Goal: Task Accomplishment & Management: Complete application form

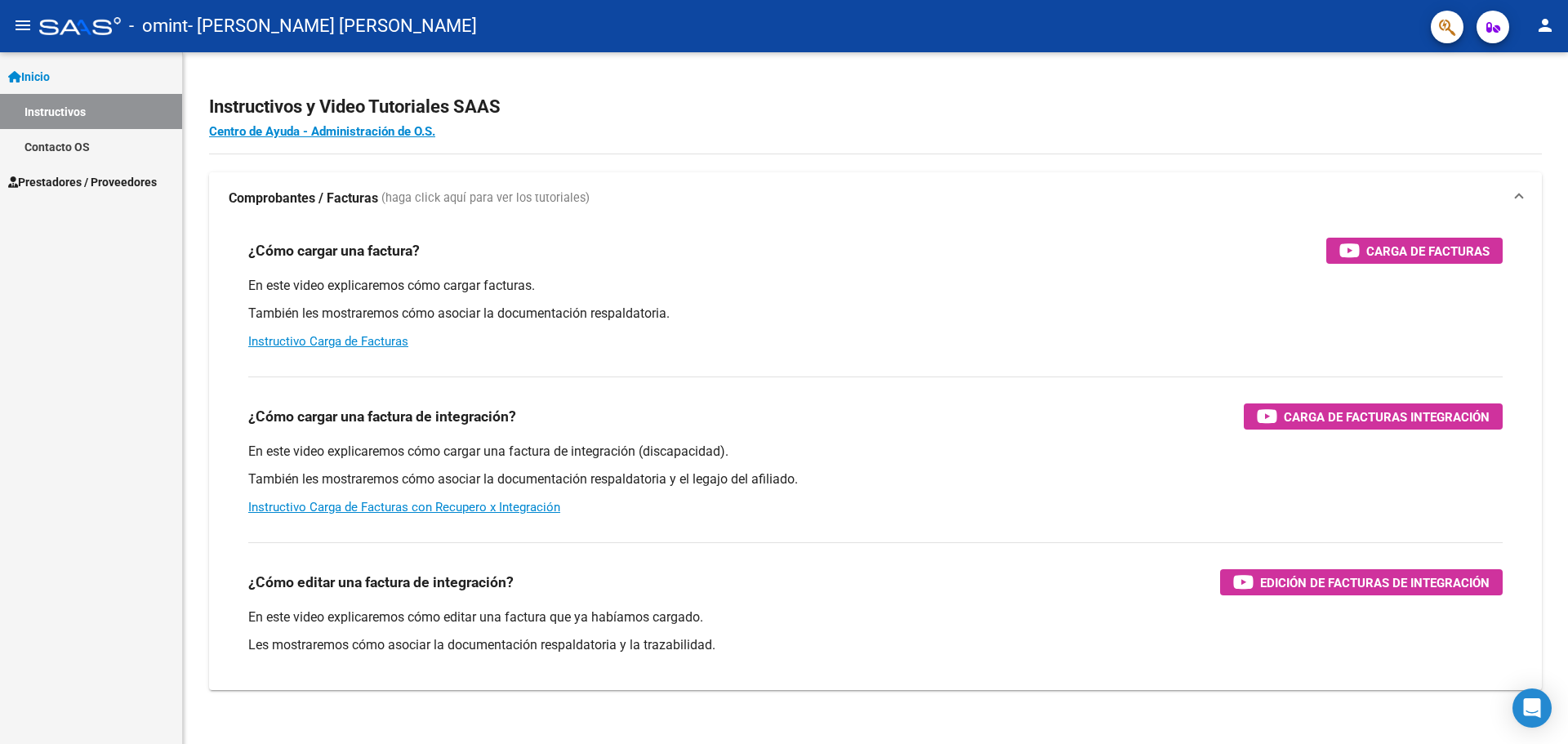
click at [91, 183] on span "Prestadores / Proveedores" at bounding box center [83, 182] width 149 height 18
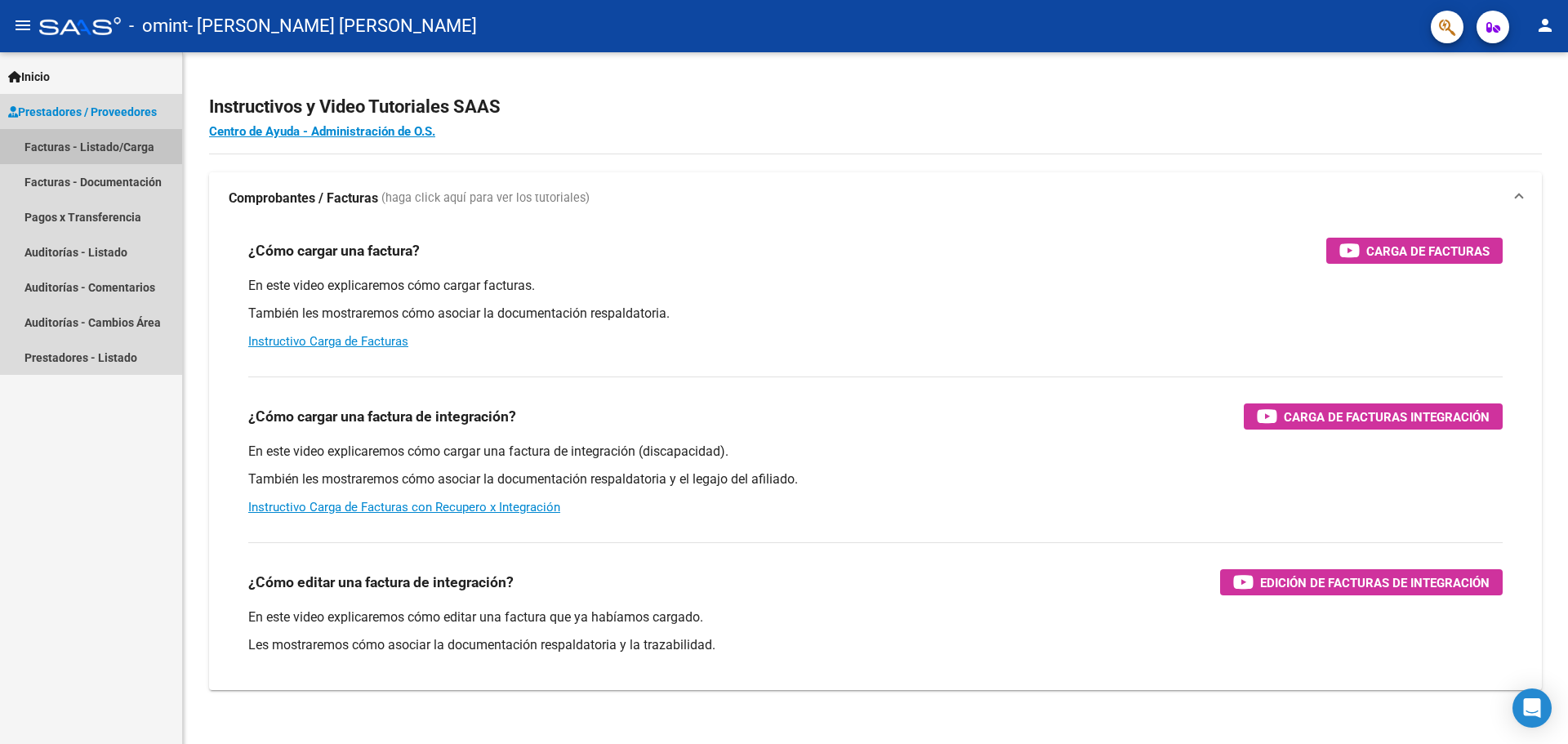
click at [78, 142] on link "Facturas - Listado/Carga" at bounding box center [91, 146] width 182 height 35
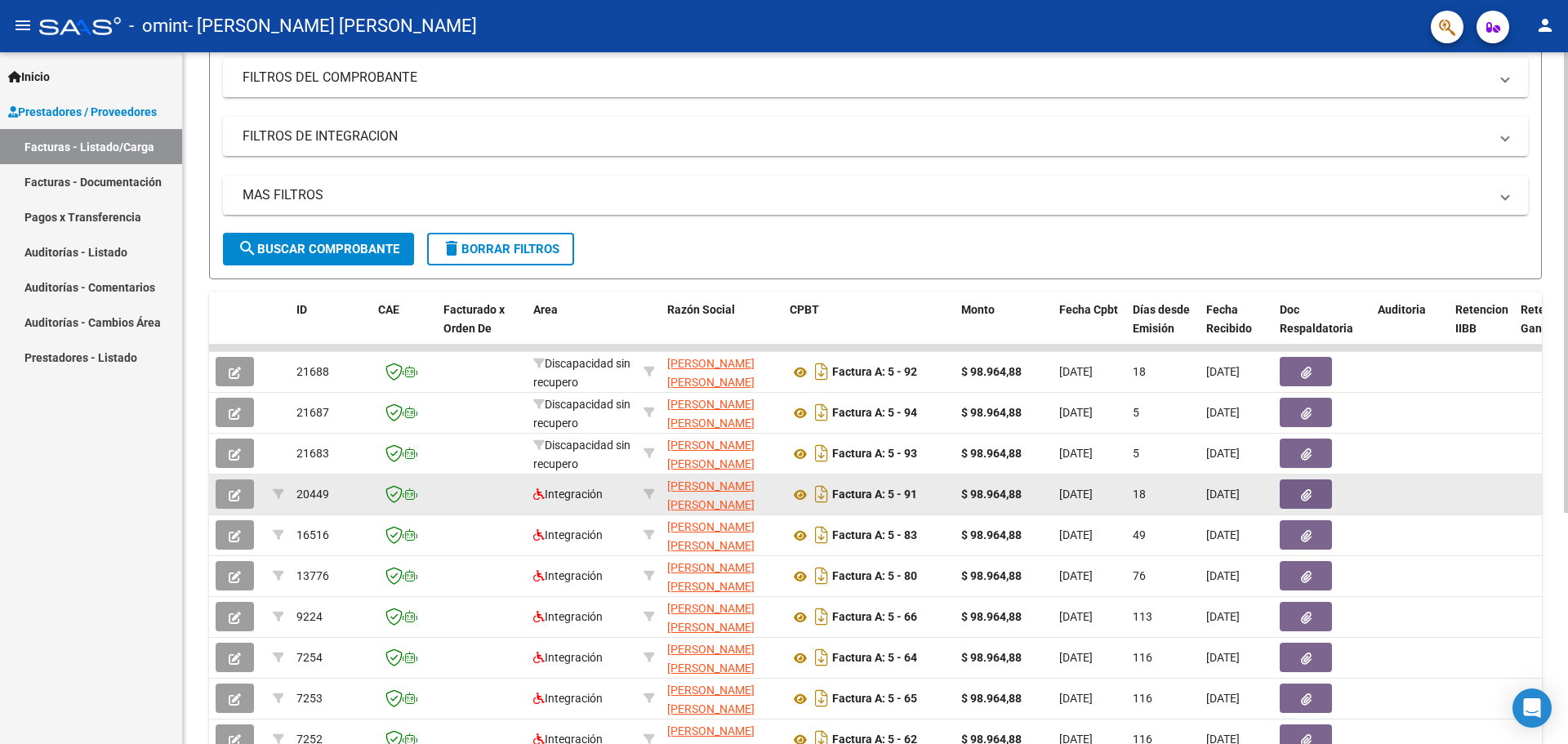
scroll to position [184, 0]
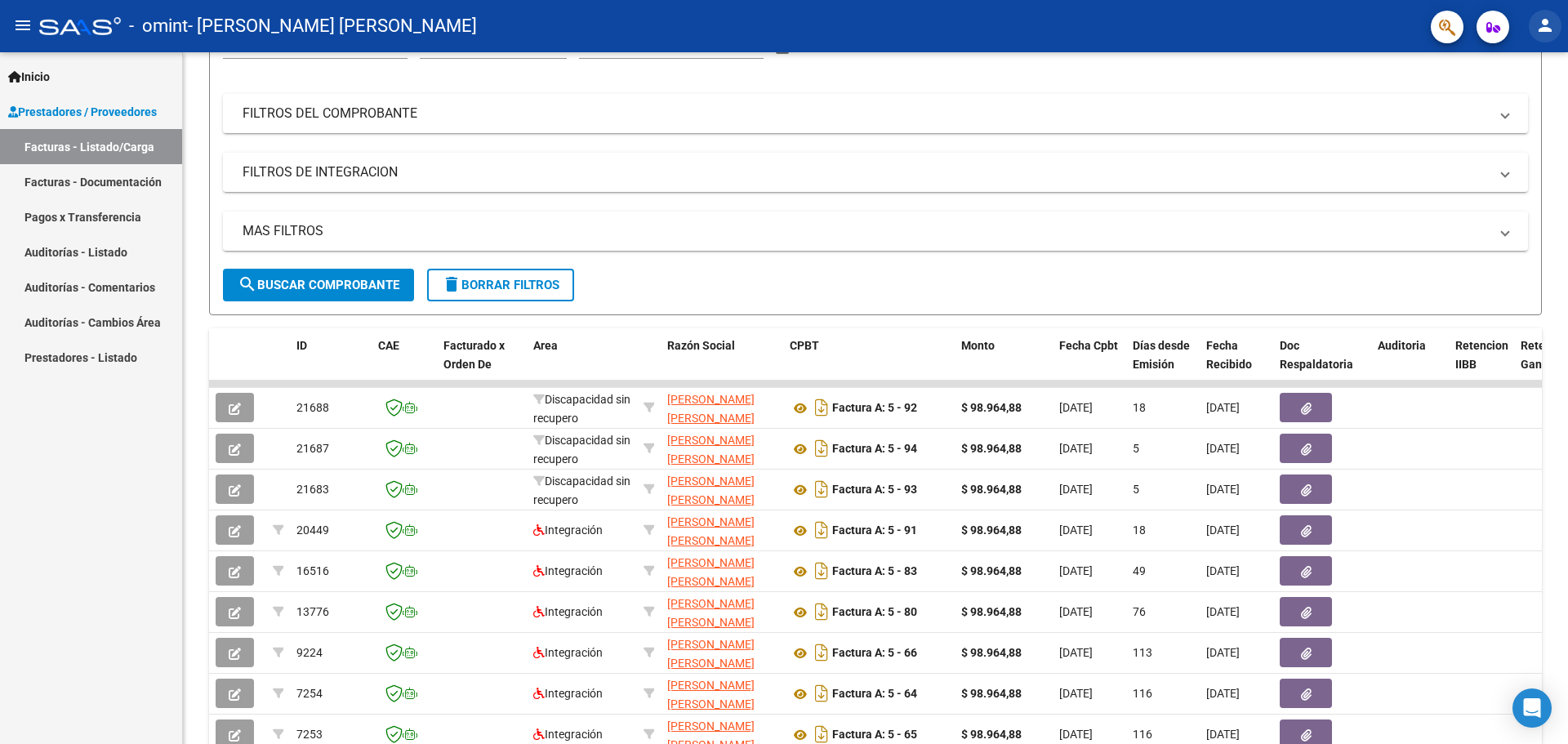
click at [1541, 26] on mat-icon "person" at bounding box center [1544, 25] width 19 height 19
click at [1515, 113] on button "exit_to_app Salir" at bounding box center [1511, 108] width 99 height 40
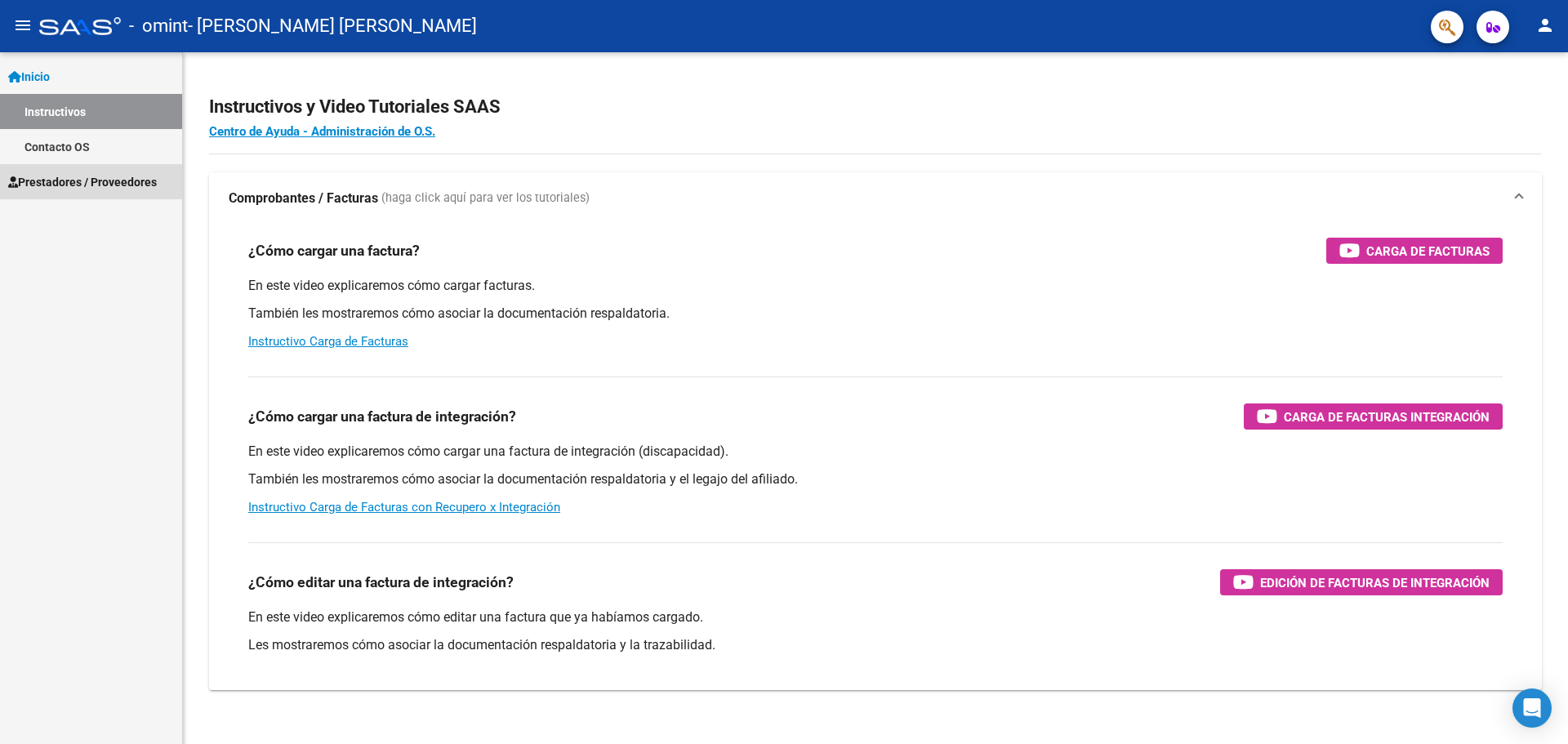
click at [77, 180] on span "Prestadores / Proveedores" at bounding box center [83, 182] width 149 height 18
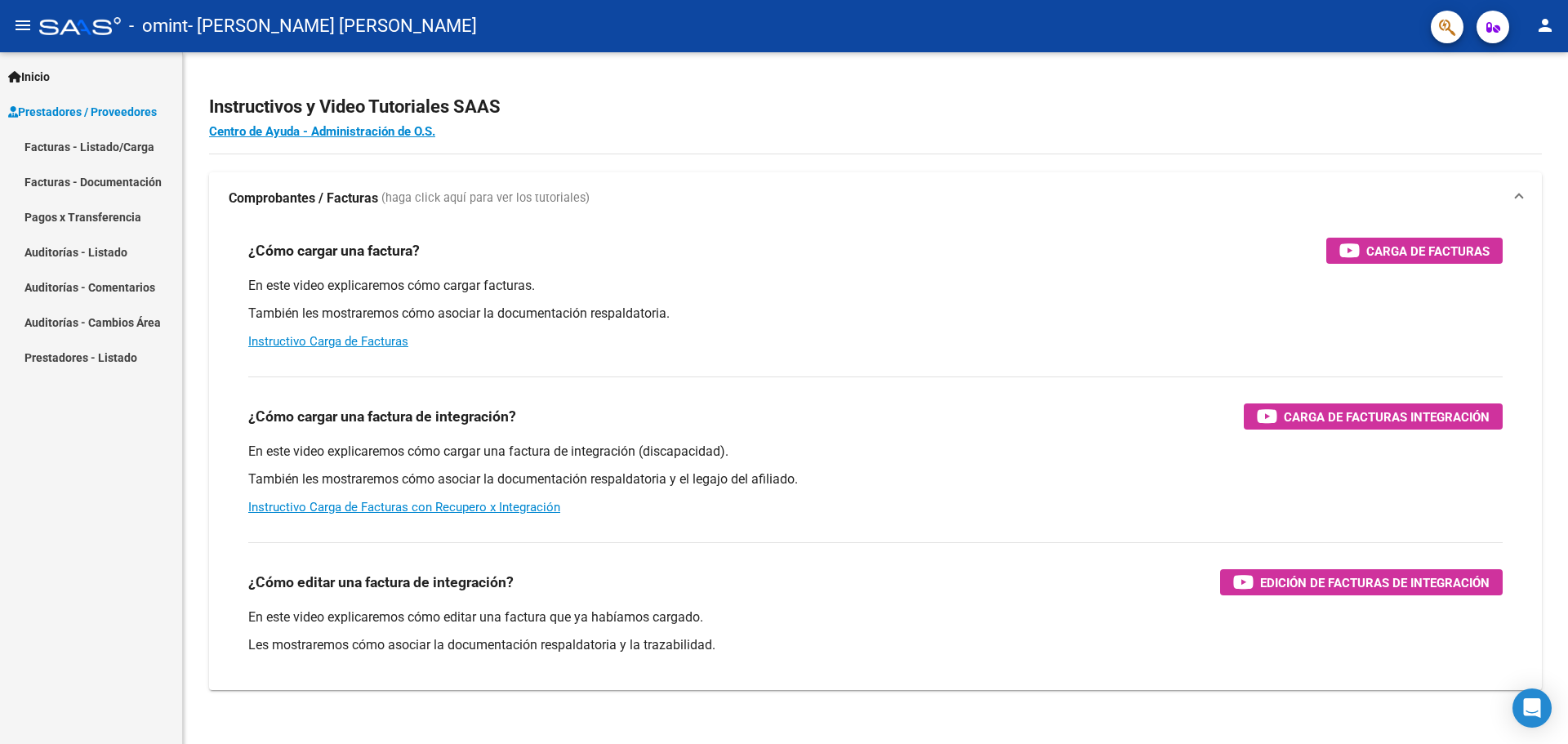
click at [128, 145] on link "Facturas - Listado/Carga" at bounding box center [91, 146] width 182 height 35
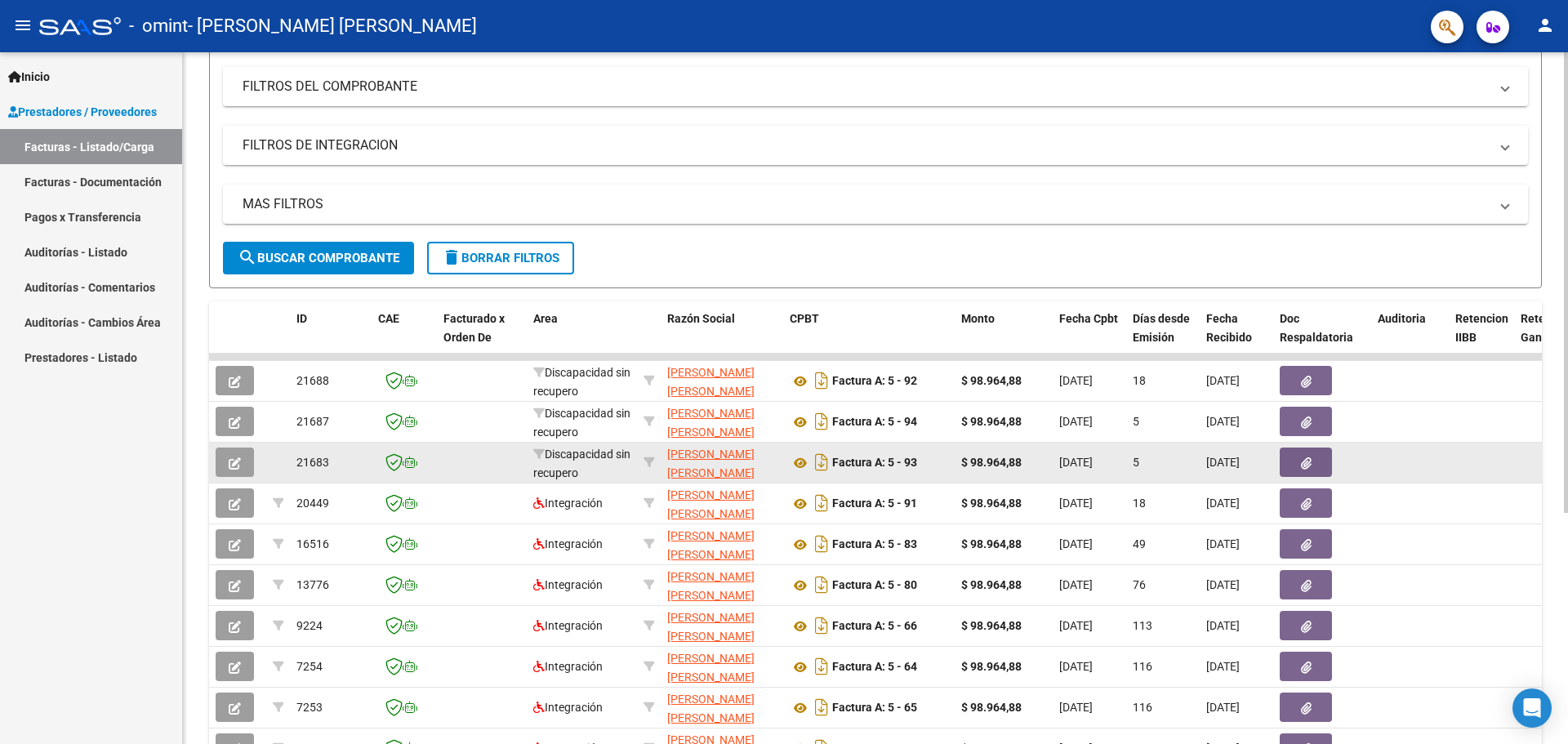
scroll to position [245, 0]
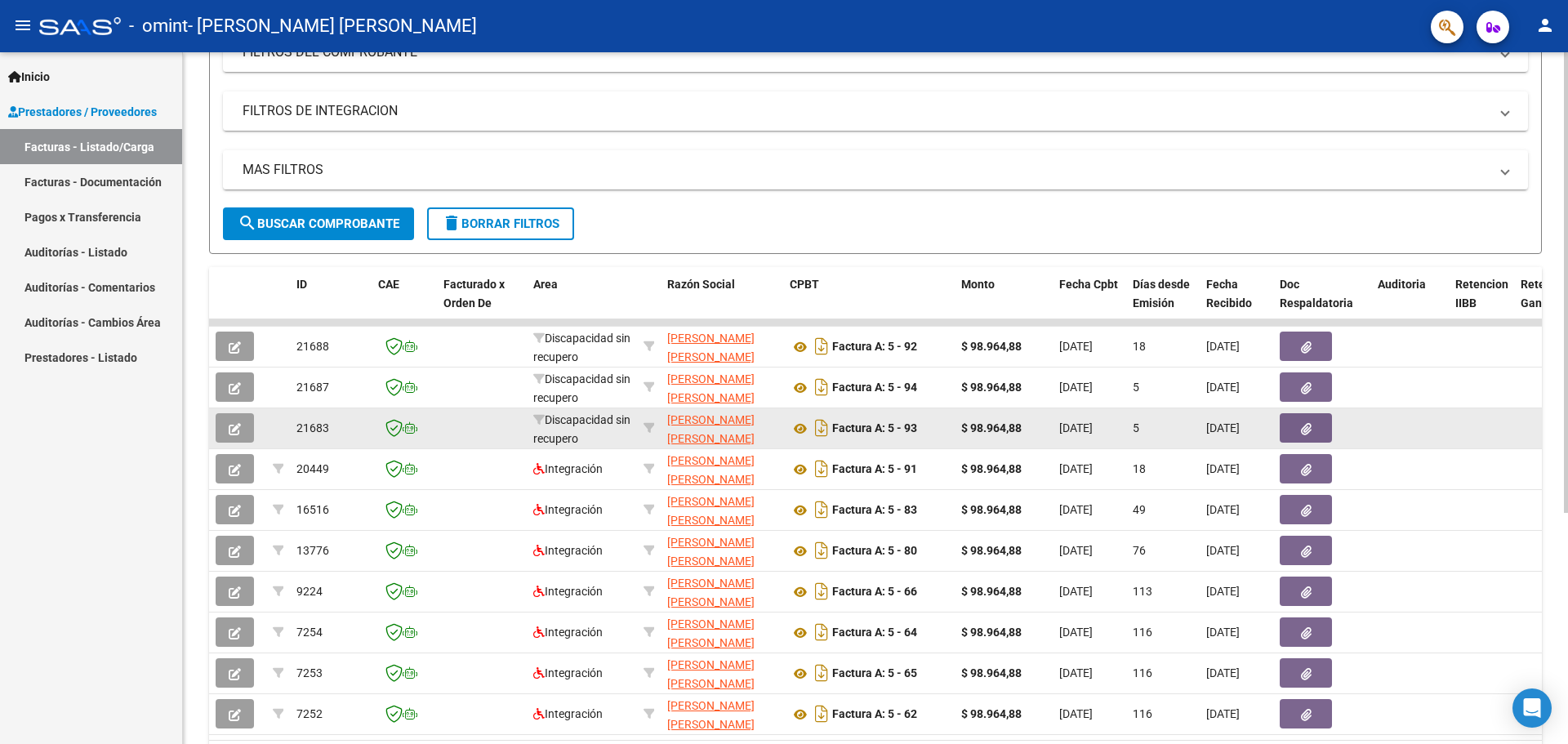
click at [1300, 428] on icon "button" at bounding box center [1306, 429] width 11 height 12
click at [819, 430] on icon "Descargar documento" at bounding box center [821, 428] width 21 height 26
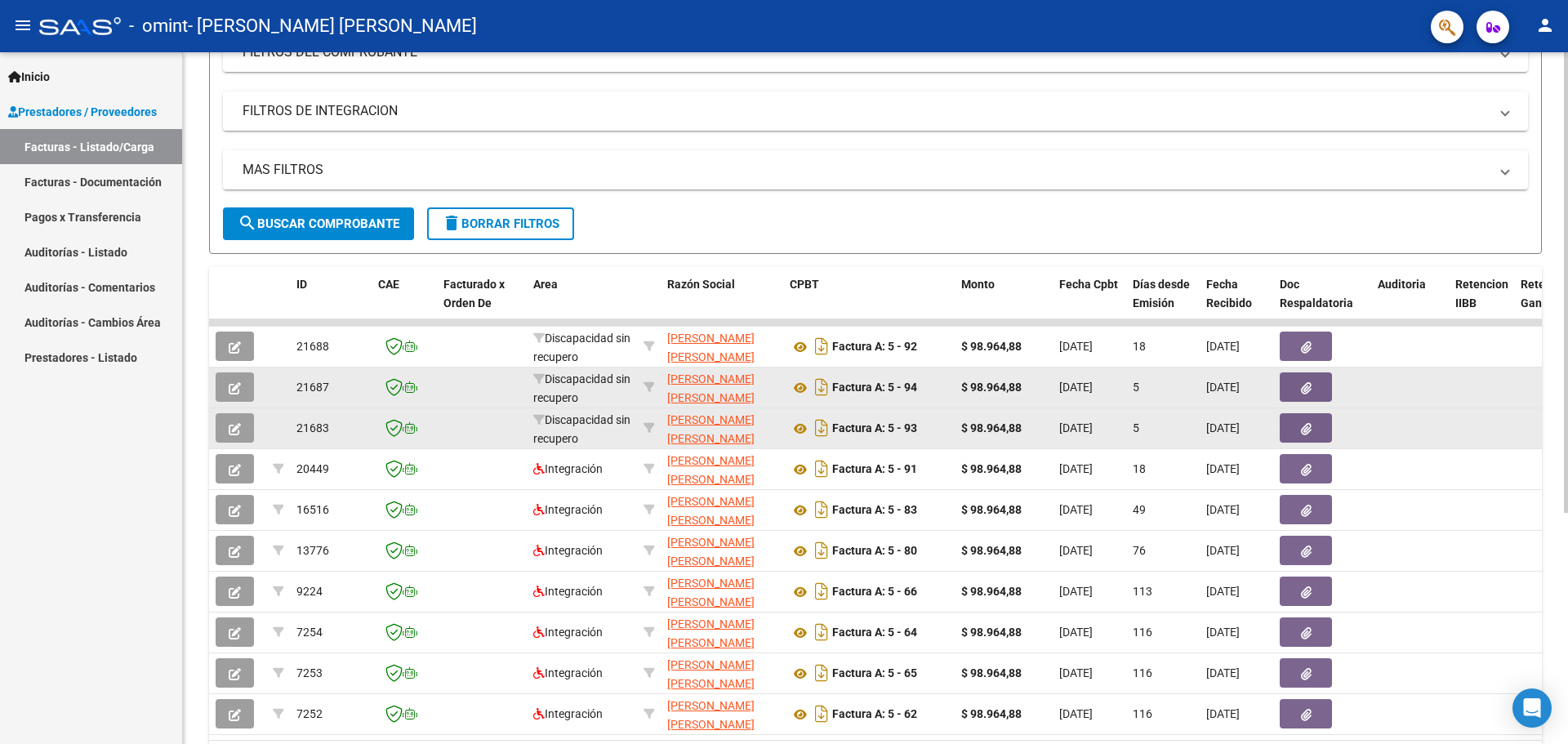
click at [1307, 388] on icon "button" at bounding box center [1306, 388] width 11 height 12
click at [857, 385] on strong "Factura A: 5 - 94" at bounding box center [875, 388] width 85 height 13
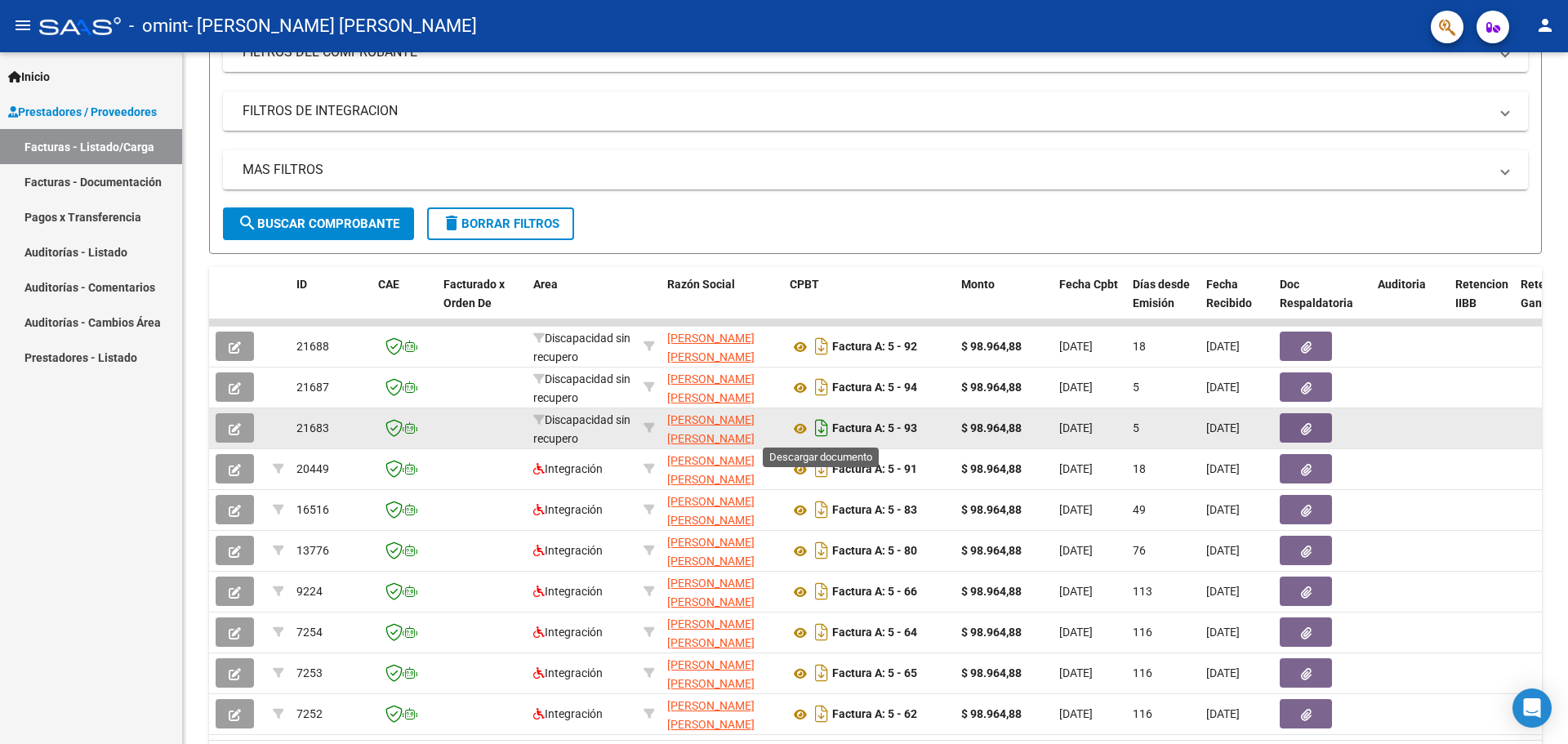
click at [819, 430] on icon "Descargar documento" at bounding box center [821, 428] width 21 height 26
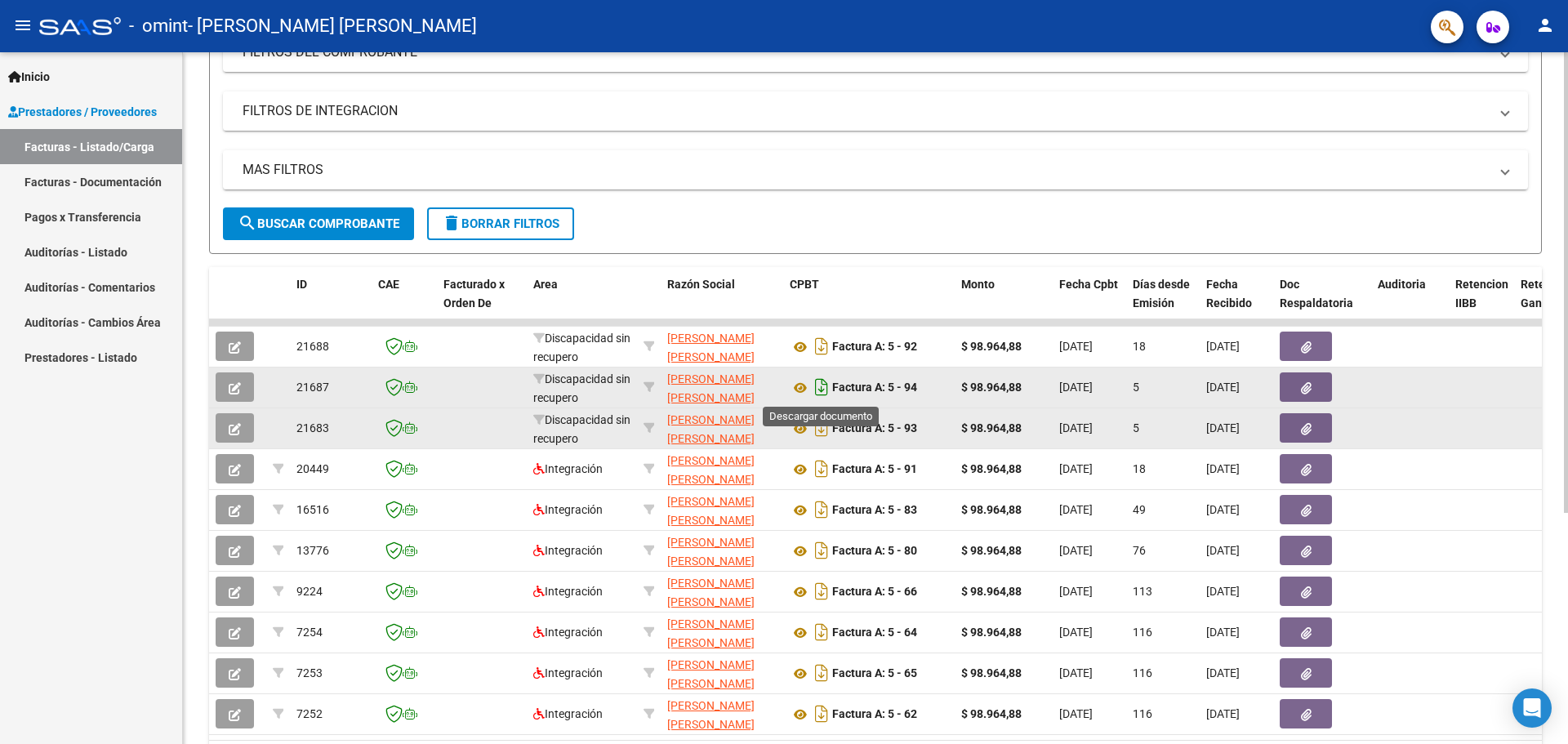
click at [819, 384] on icon "Descargar documento" at bounding box center [821, 387] width 21 height 26
click at [233, 429] on icon "button" at bounding box center [235, 429] width 12 height 12
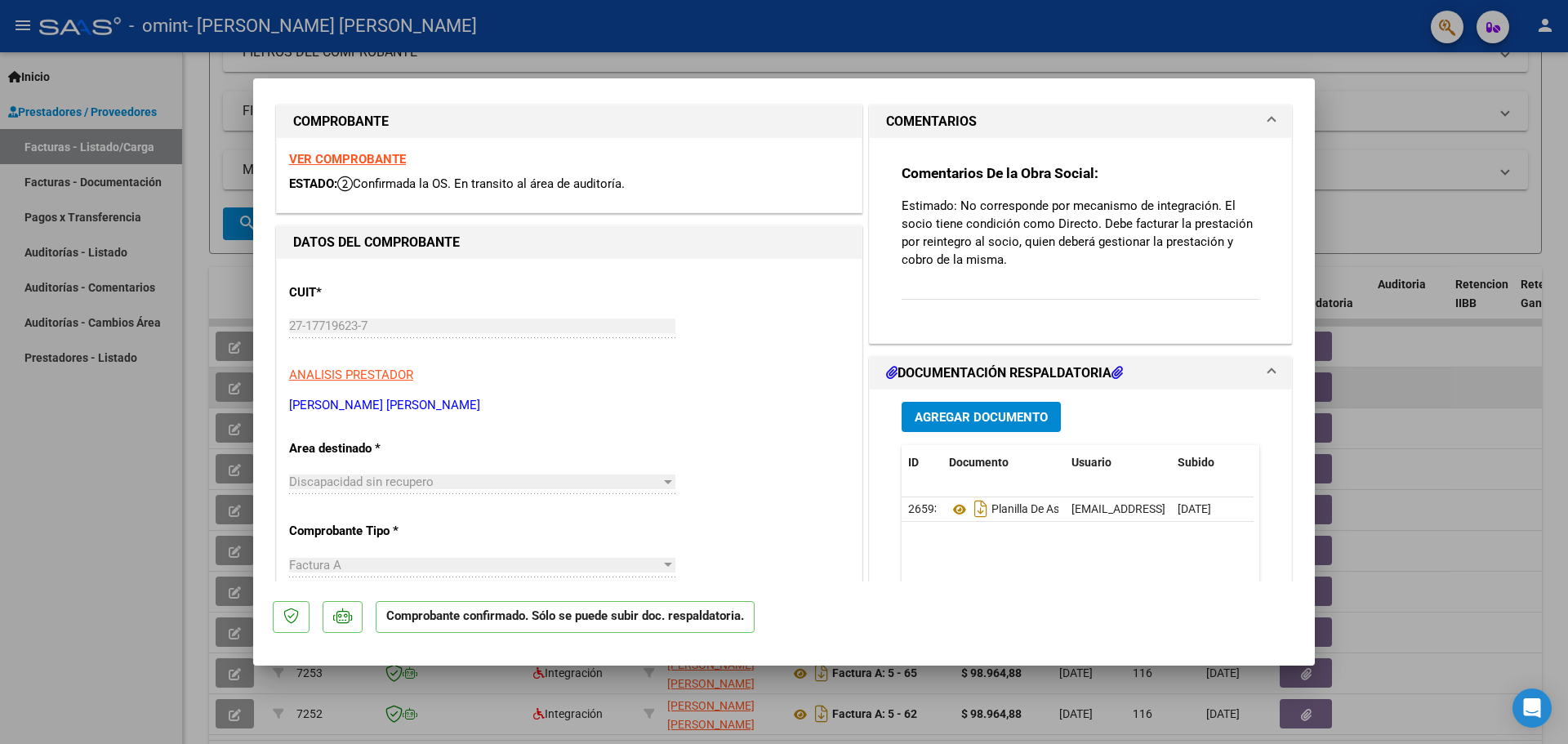
scroll to position [0, 0]
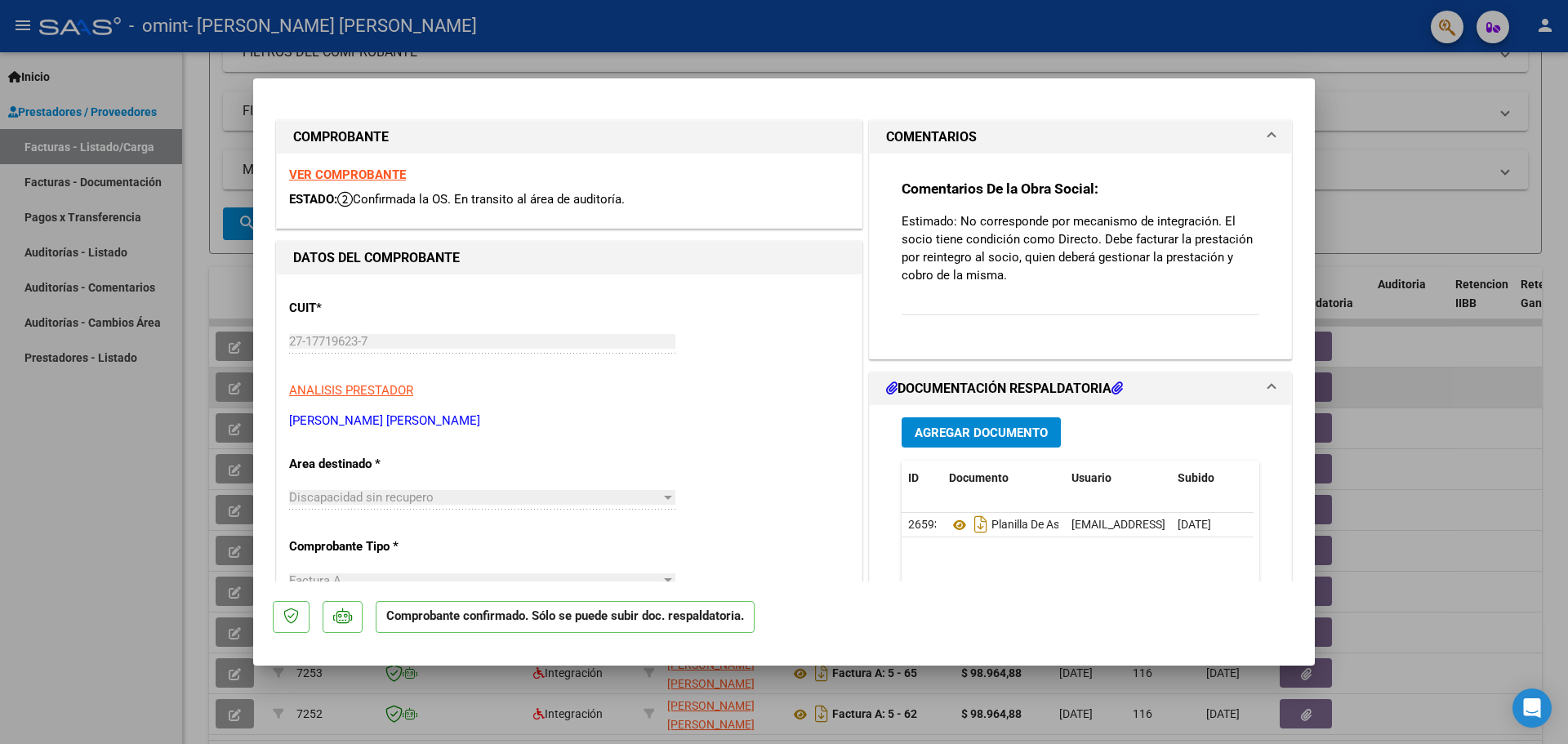
type input "$ 0,00"
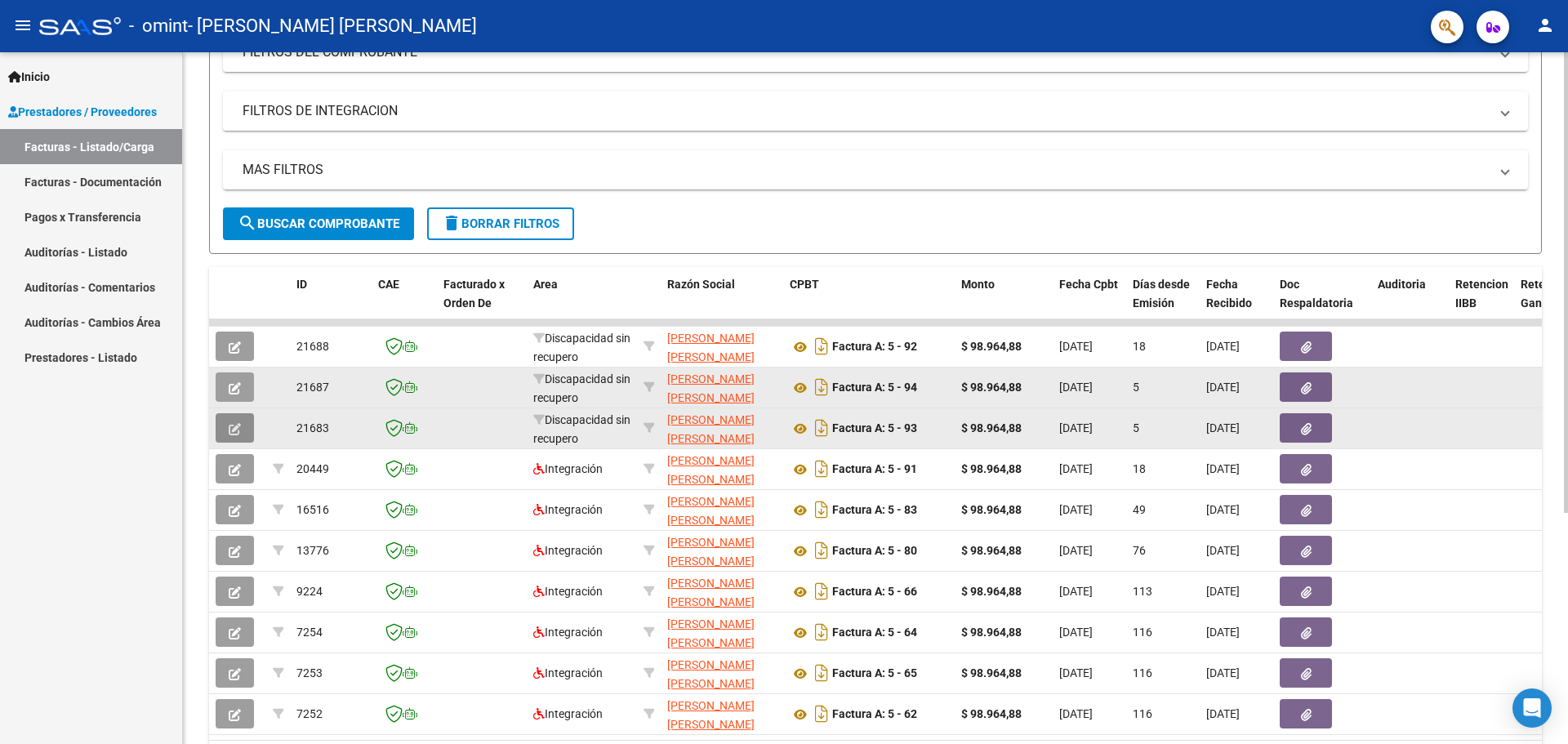
click at [235, 427] on icon "button" at bounding box center [235, 429] width 12 height 12
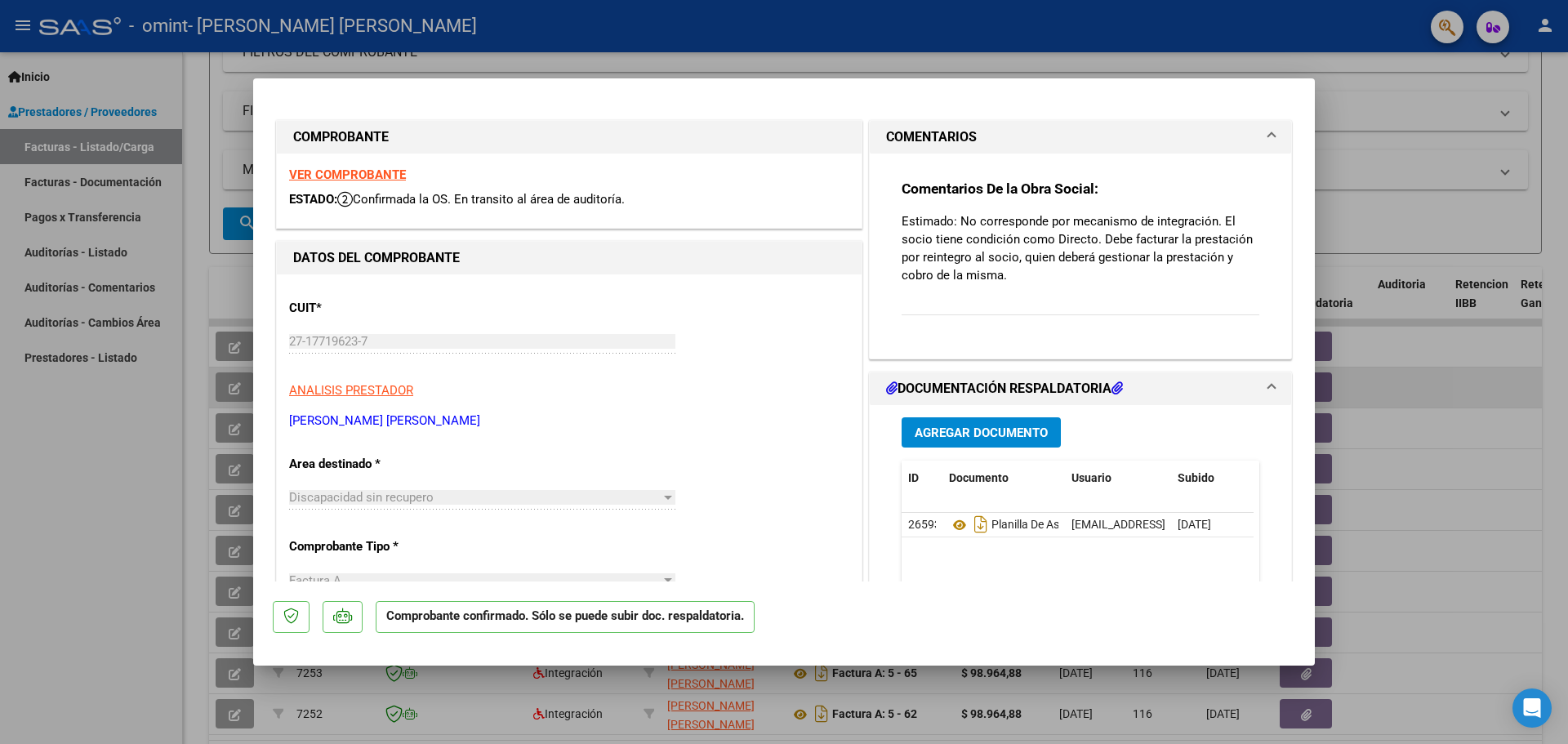
type input "$ 0,00"
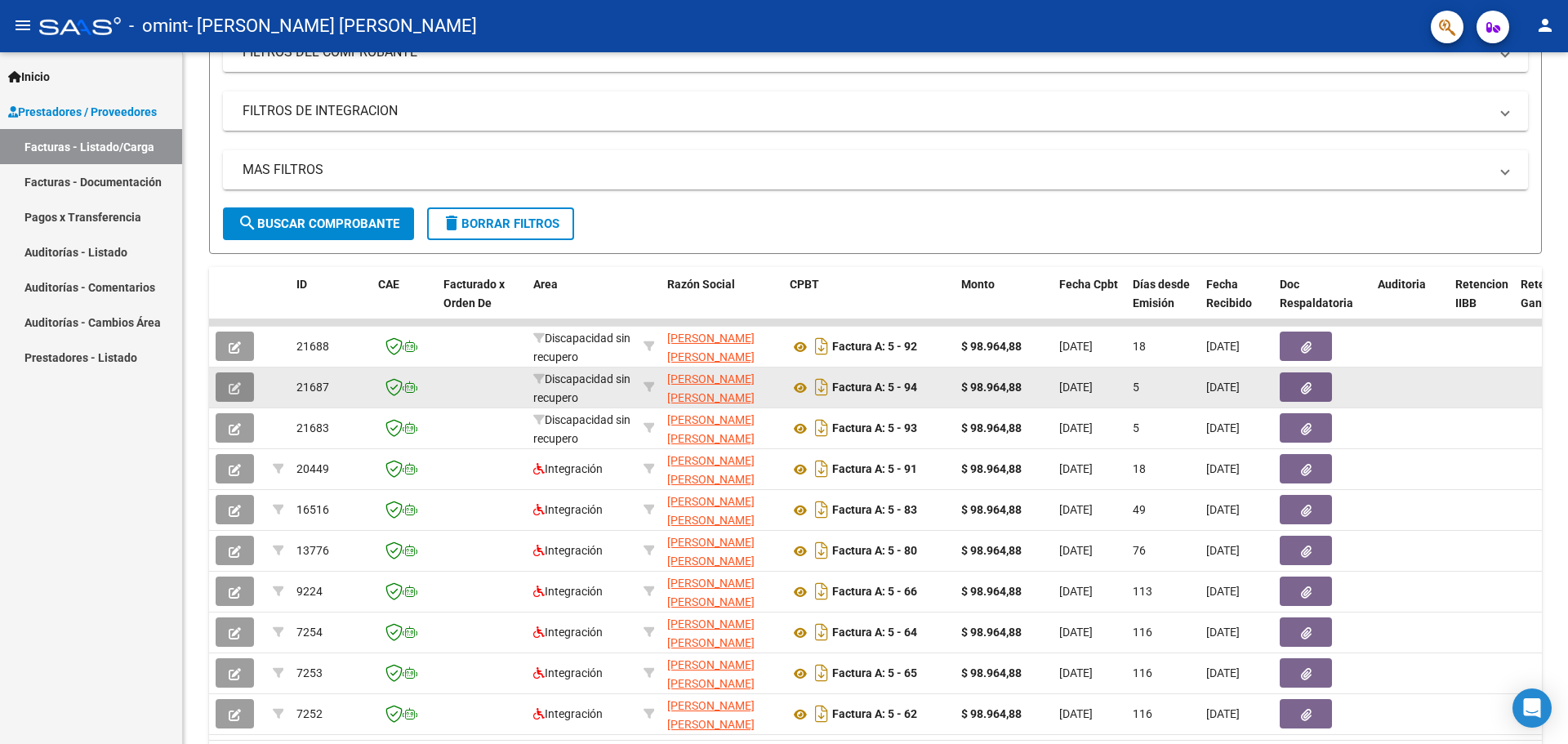
click at [235, 388] on icon "button" at bounding box center [235, 388] width 12 height 12
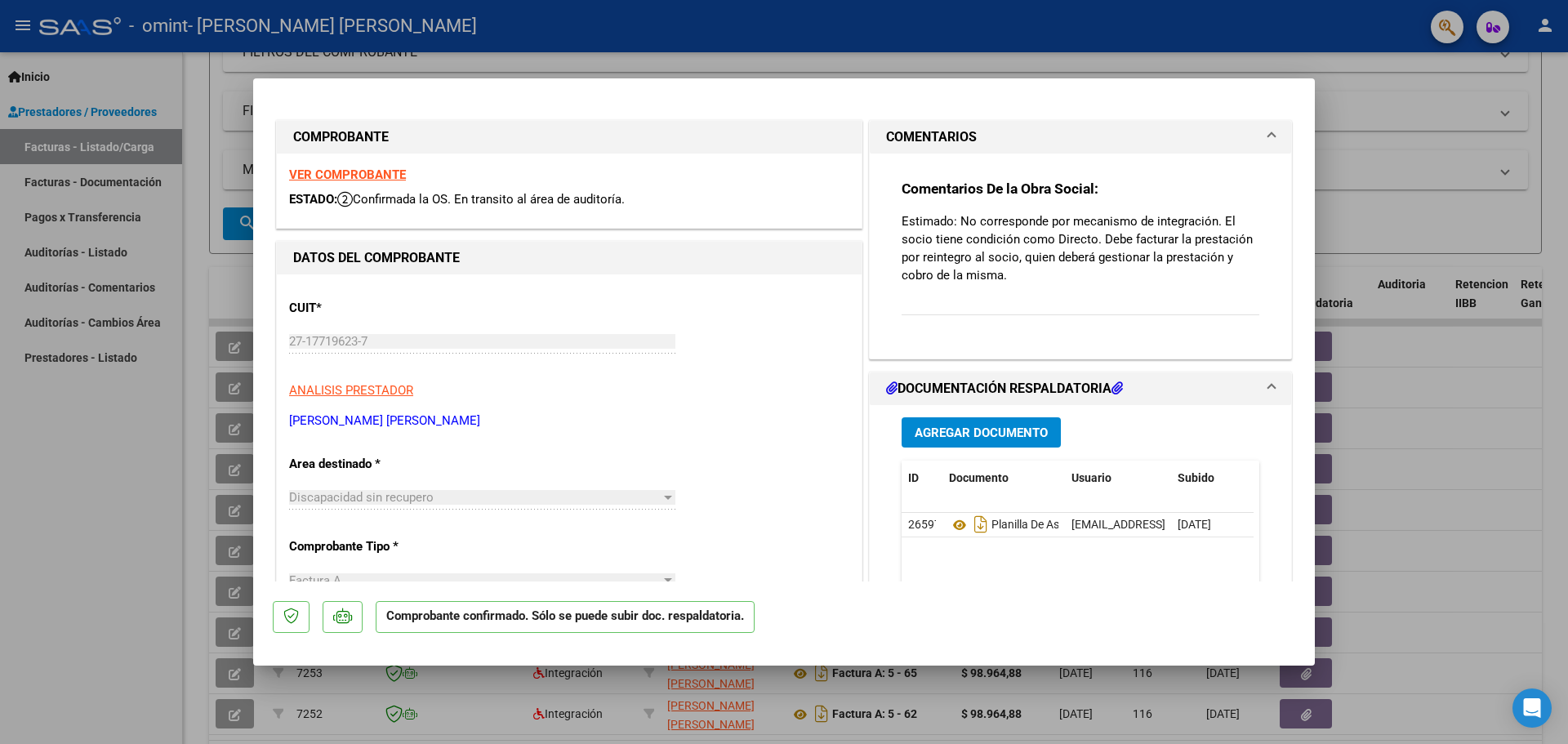
type input "$ 0,00"
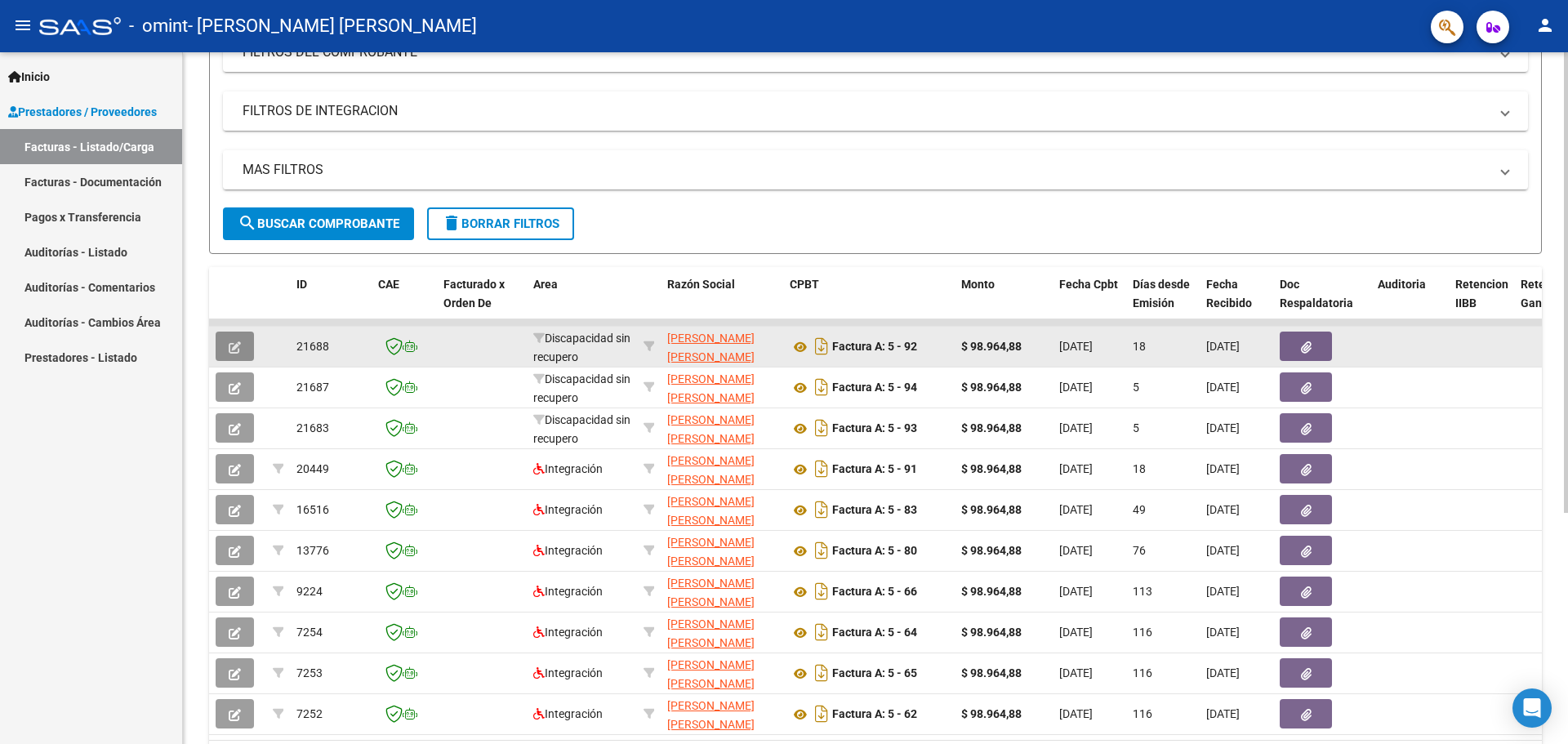
click at [231, 346] on icon "button" at bounding box center [235, 347] width 12 height 12
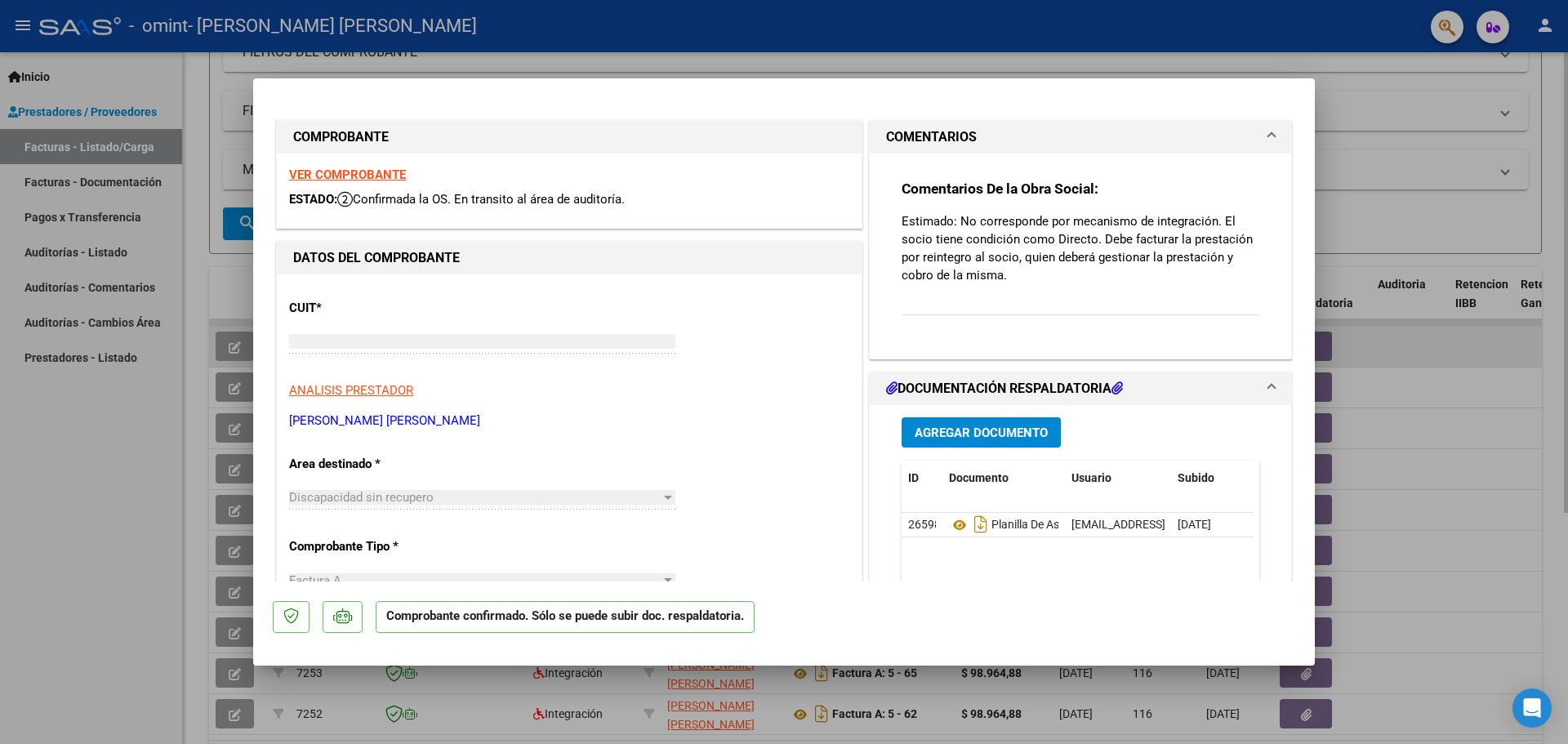
type input "$ 0,00"
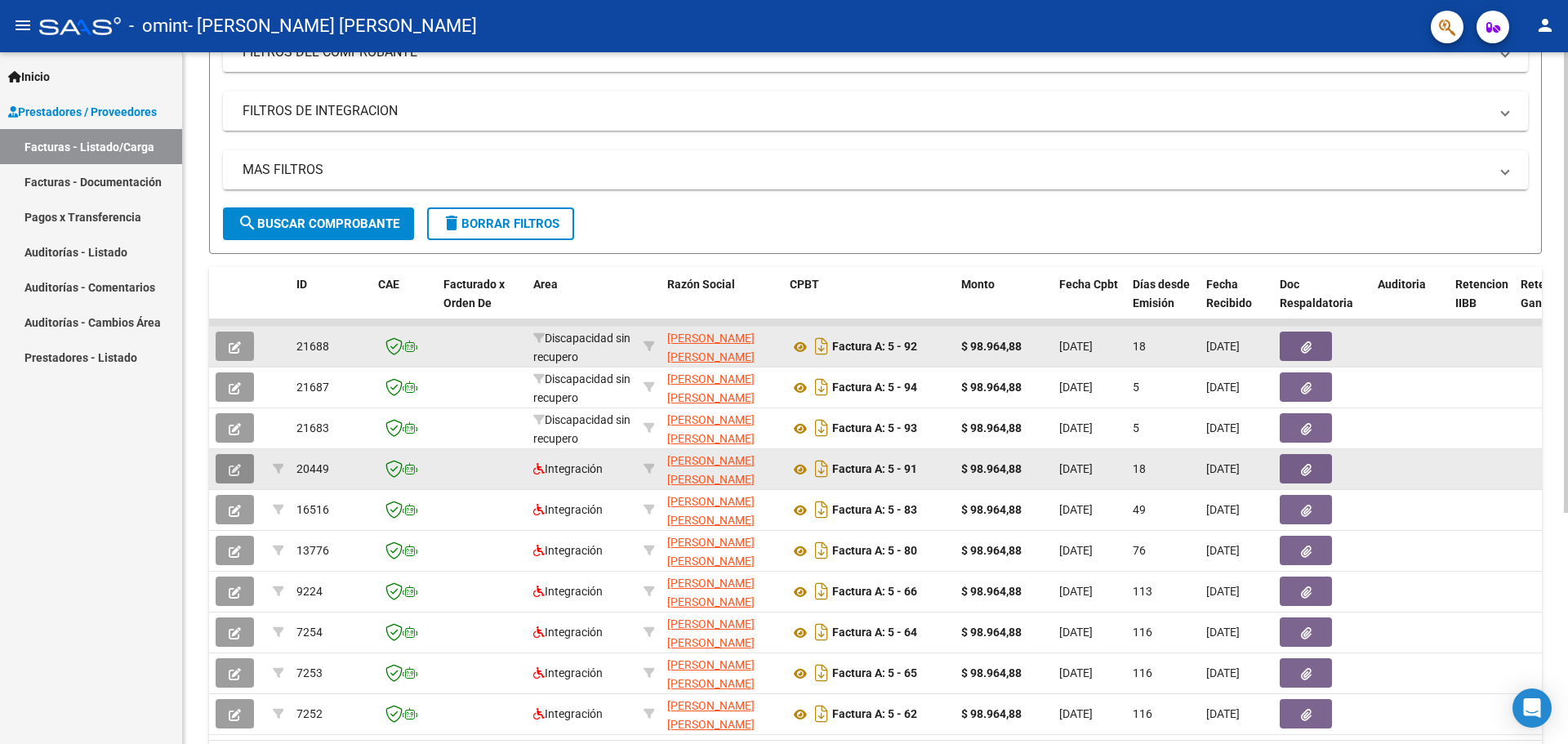
click at [231, 470] on icon "button" at bounding box center [235, 469] width 12 height 12
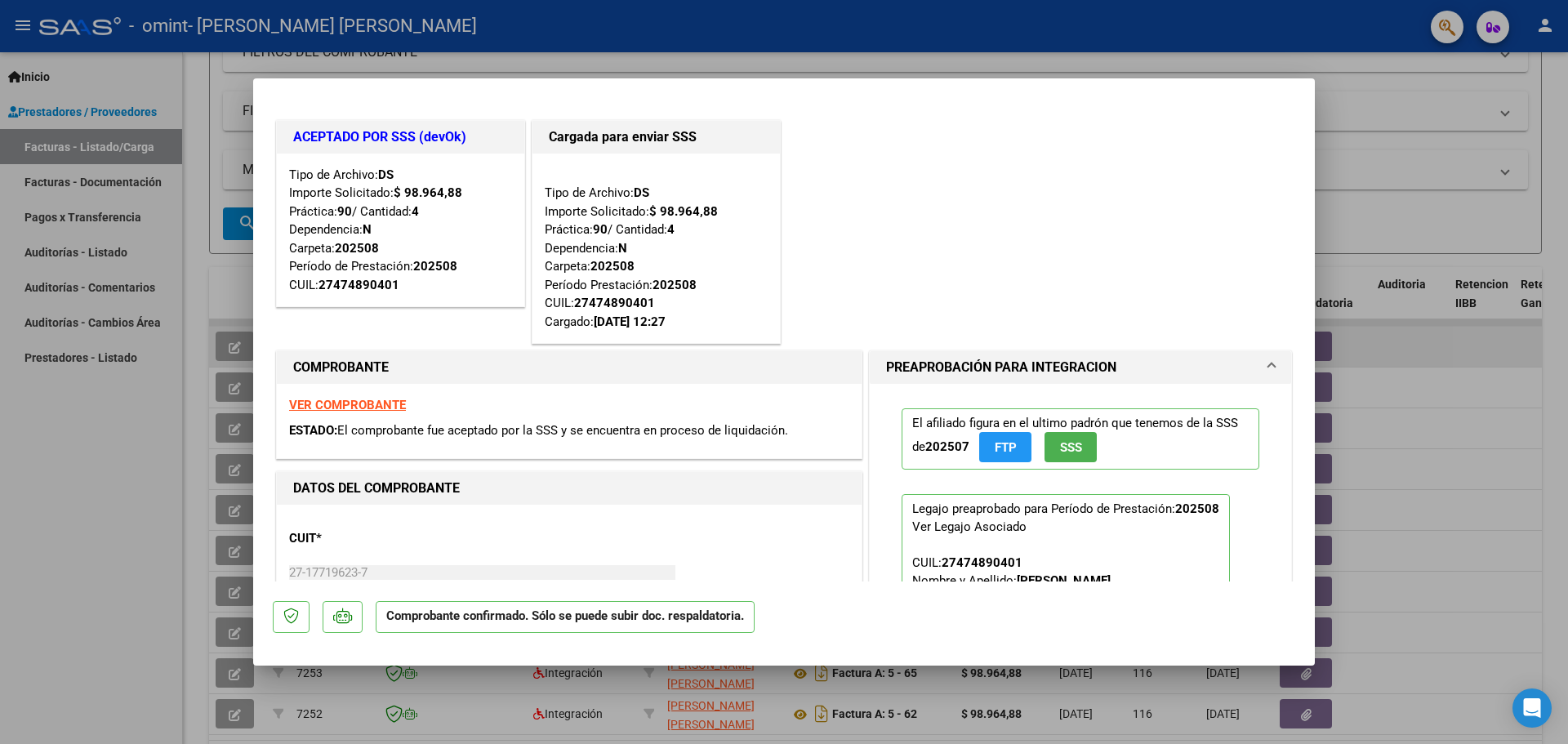
type input "$ 0,00"
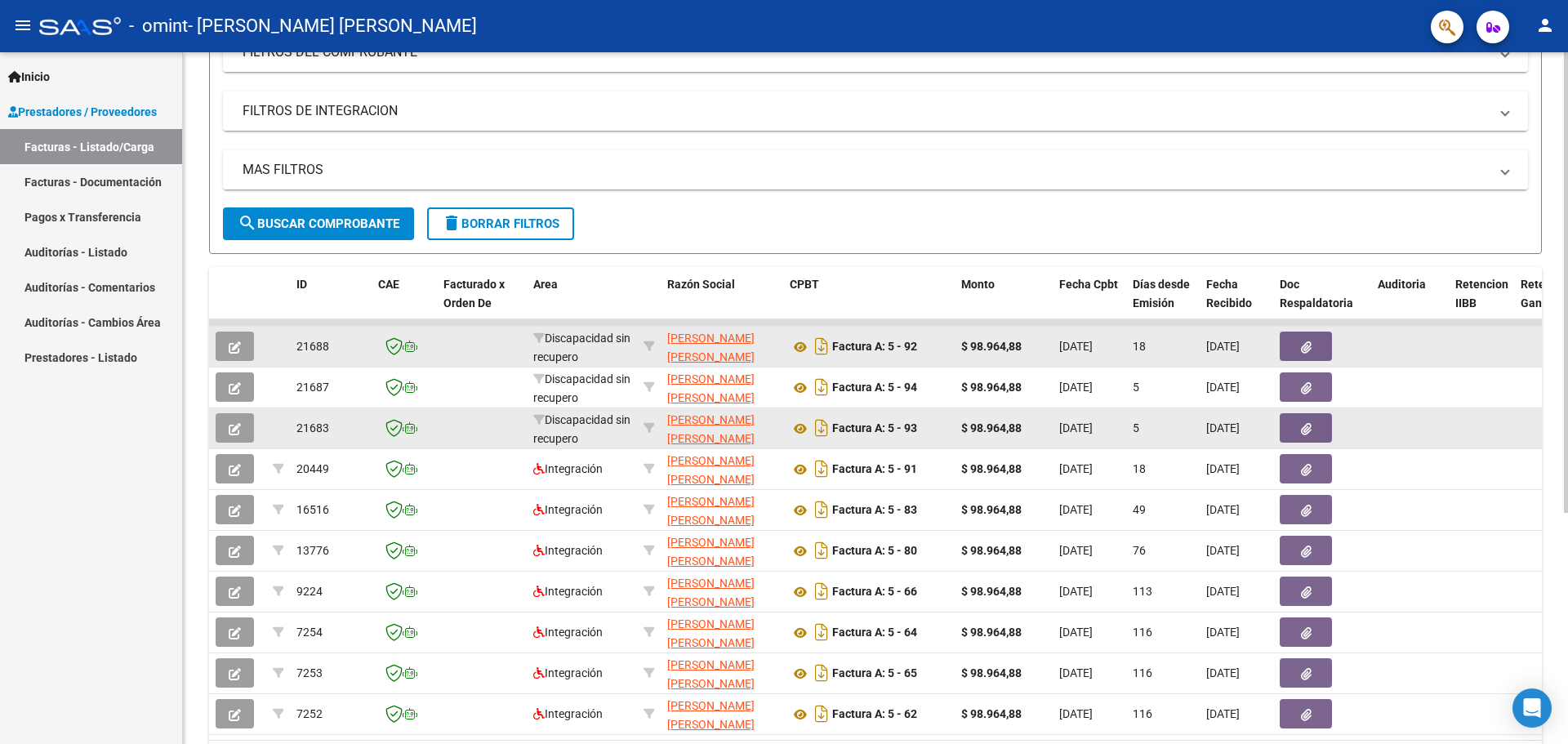
click at [239, 431] on icon "button" at bounding box center [235, 429] width 12 height 12
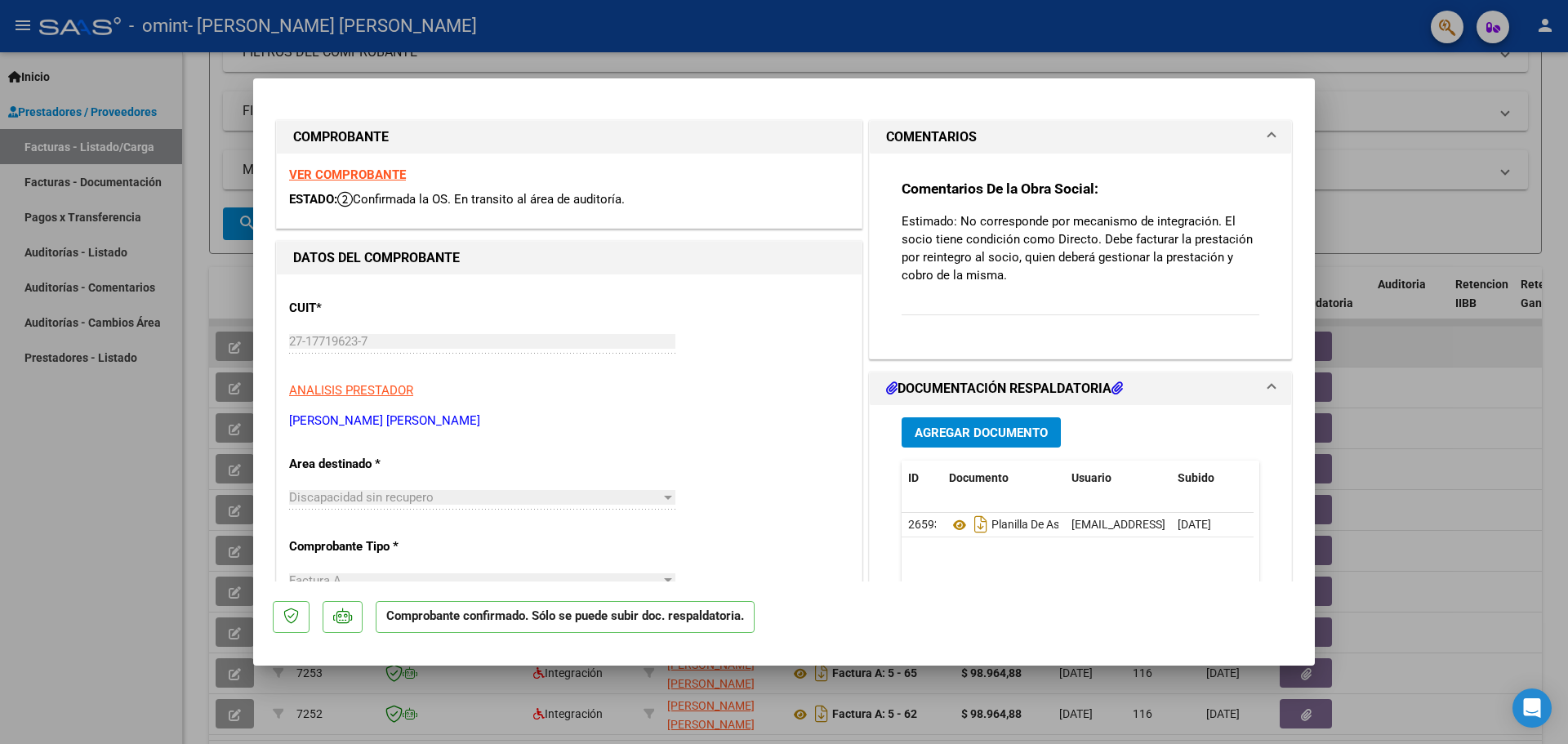
type input "$ 0,00"
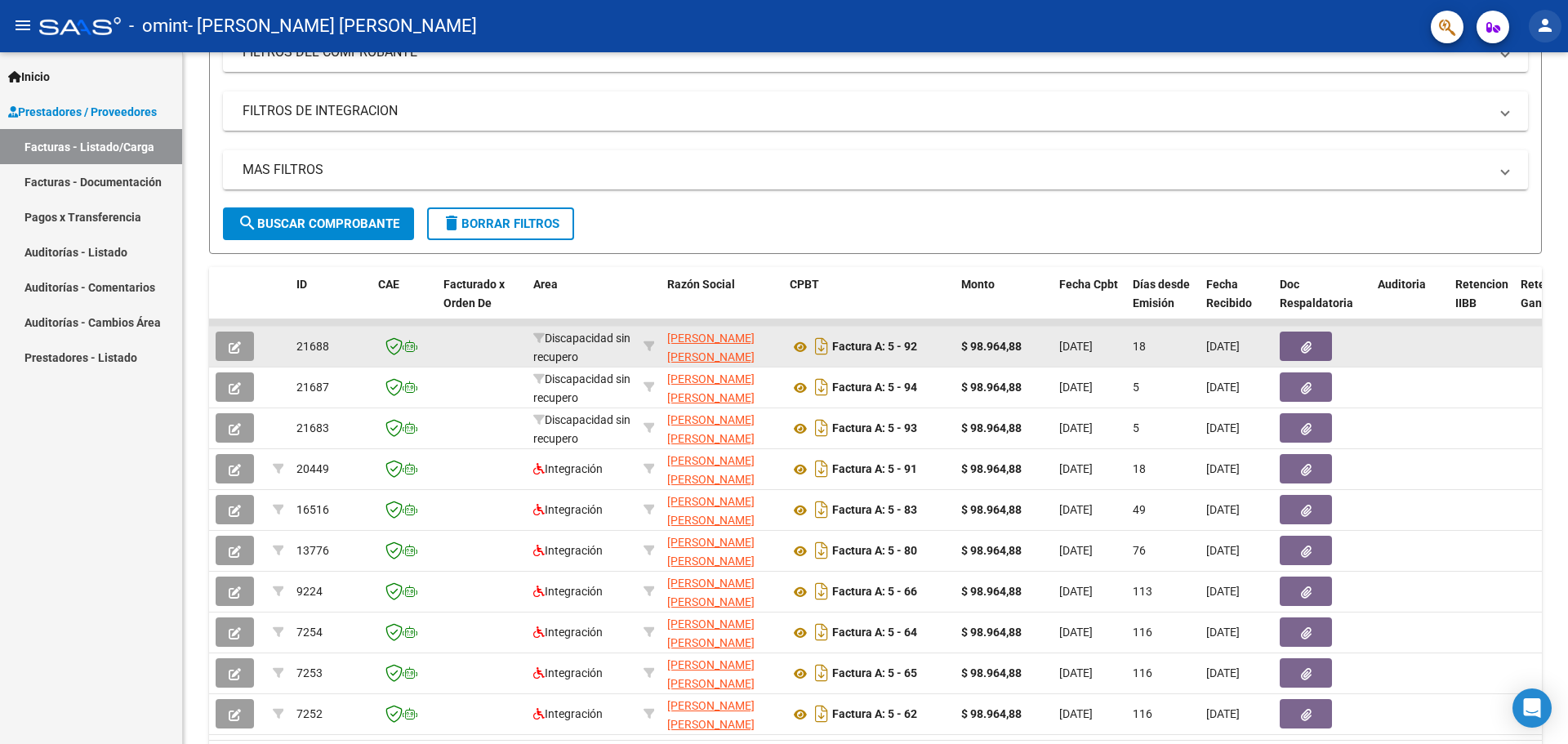
click at [1546, 29] on mat-icon "person" at bounding box center [1544, 25] width 19 height 19
click at [1509, 105] on button "exit_to_app Salir" at bounding box center [1511, 108] width 99 height 40
